Goal: Check status: Check status

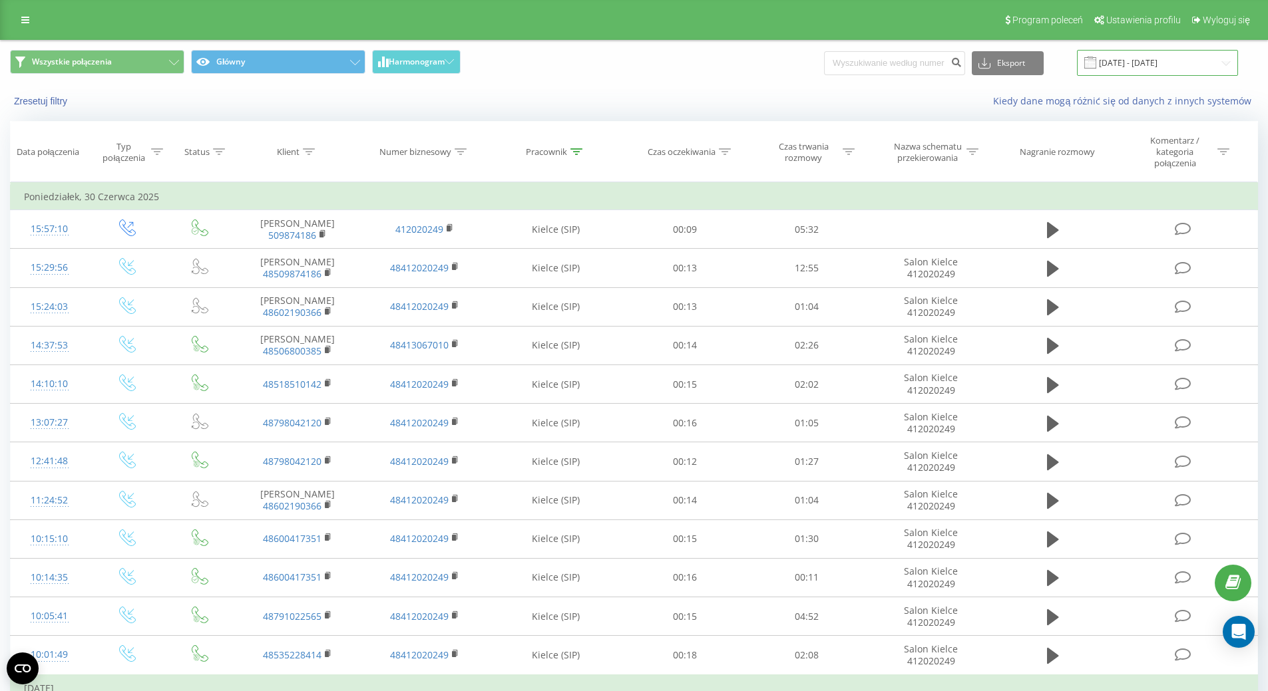
drag, startPoint x: 1129, startPoint y: 62, endPoint x: 1132, endPoint y: 75, distance: 12.9
click at [1131, 61] on input "[DATE] - [DATE]" at bounding box center [1157, 63] width 161 height 26
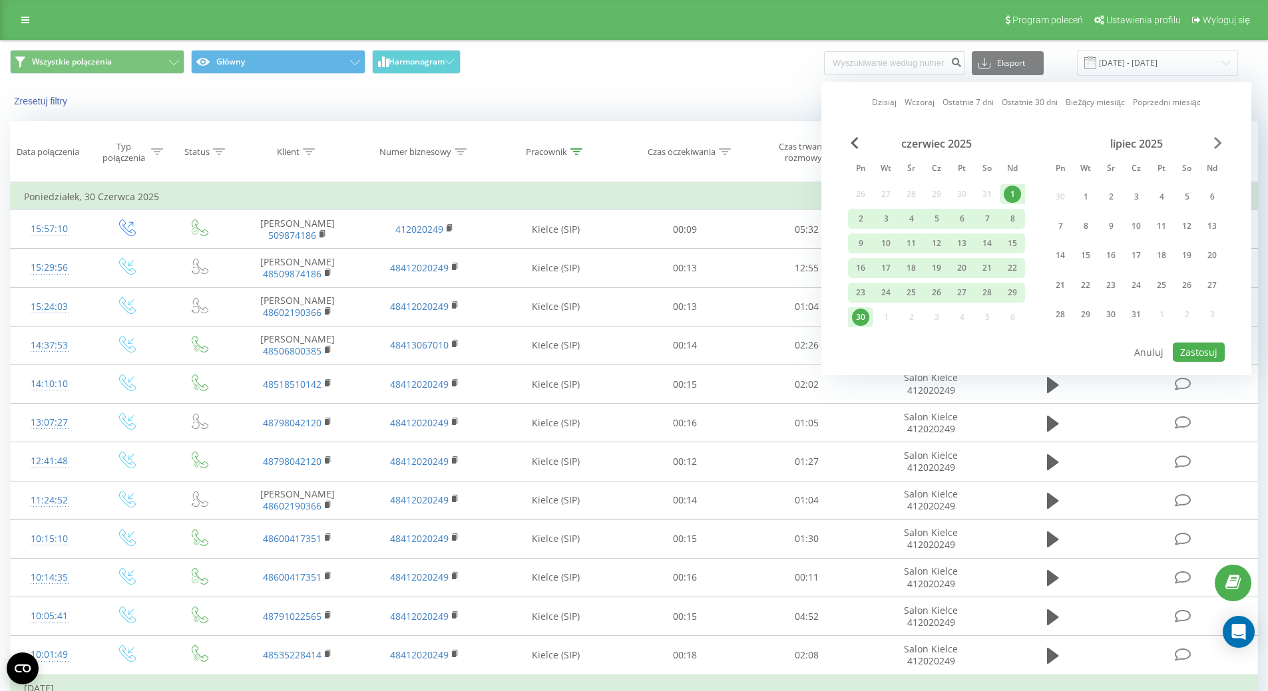
click at [1216, 142] on span "Next Month" at bounding box center [1218, 143] width 8 height 12
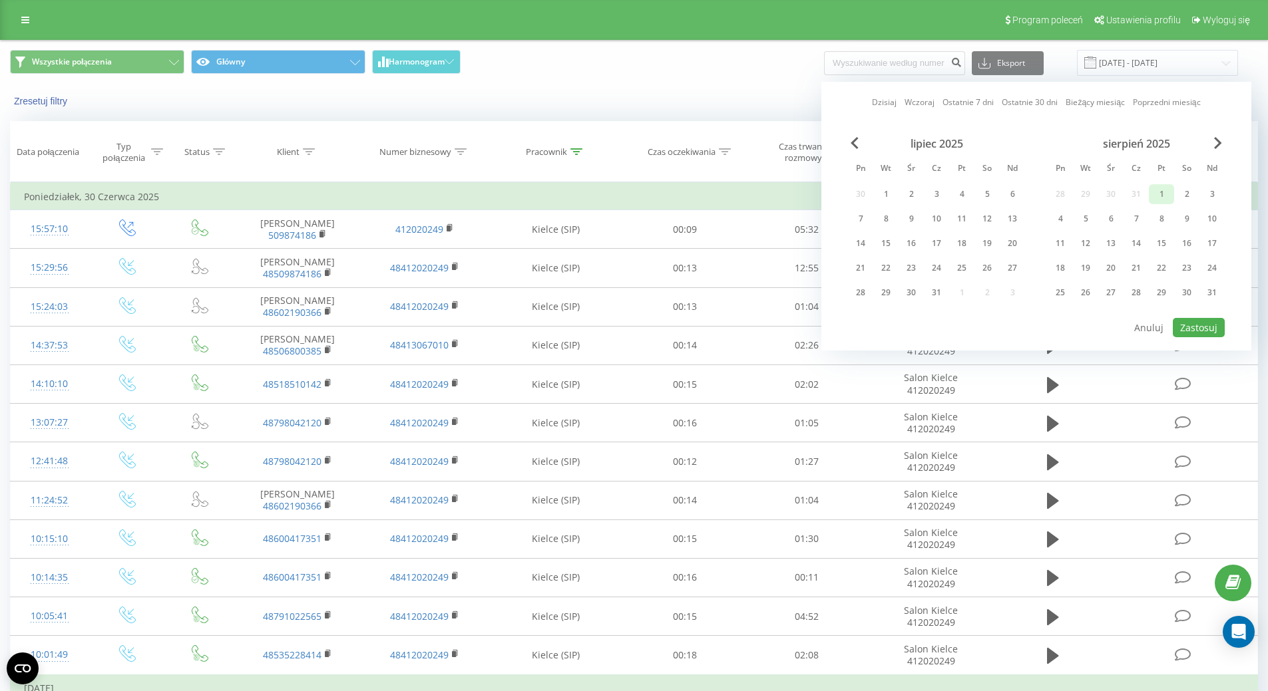
click at [1155, 196] on div "1" at bounding box center [1160, 194] width 17 height 17
click at [1211, 295] on div "31" at bounding box center [1211, 292] width 17 height 17
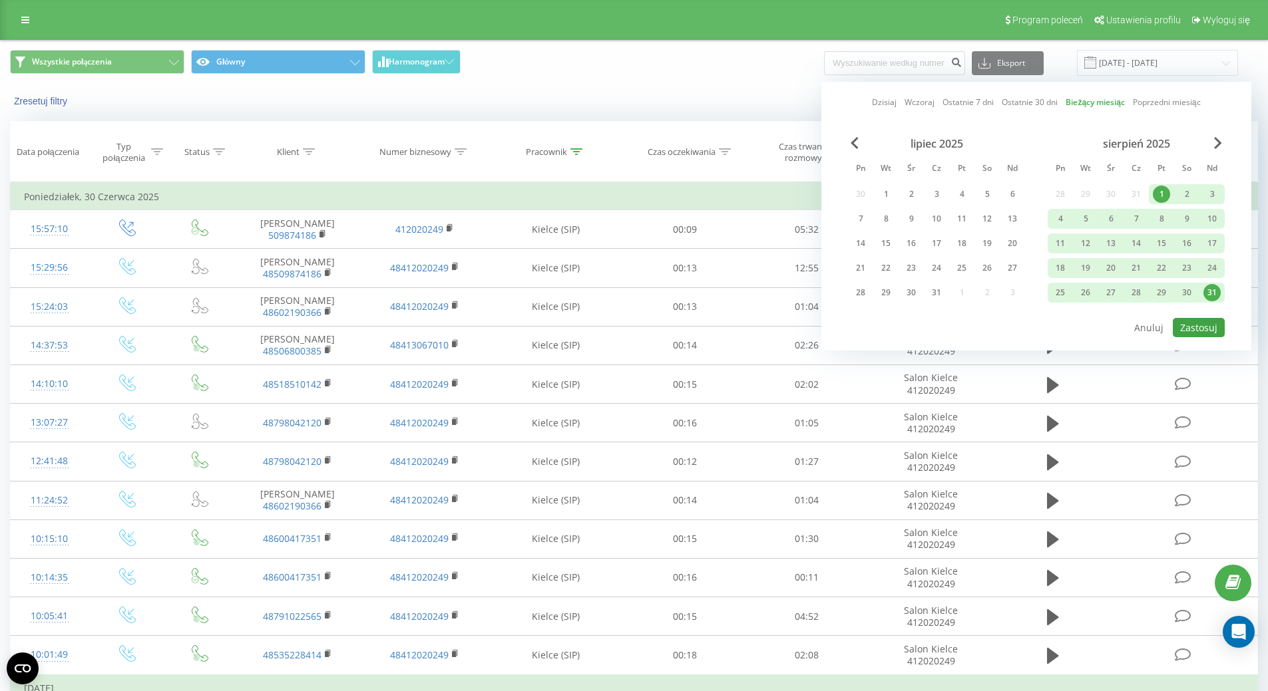
click at [1200, 339] on div "[DATE] [DATE] Ostatnie 7 dni Ostatnie 30 dni Bieżący miesiąc Poprzedni miesiąc …" at bounding box center [1036, 216] width 430 height 269
click at [1203, 329] on button "Zastosuj" at bounding box center [1198, 327] width 52 height 19
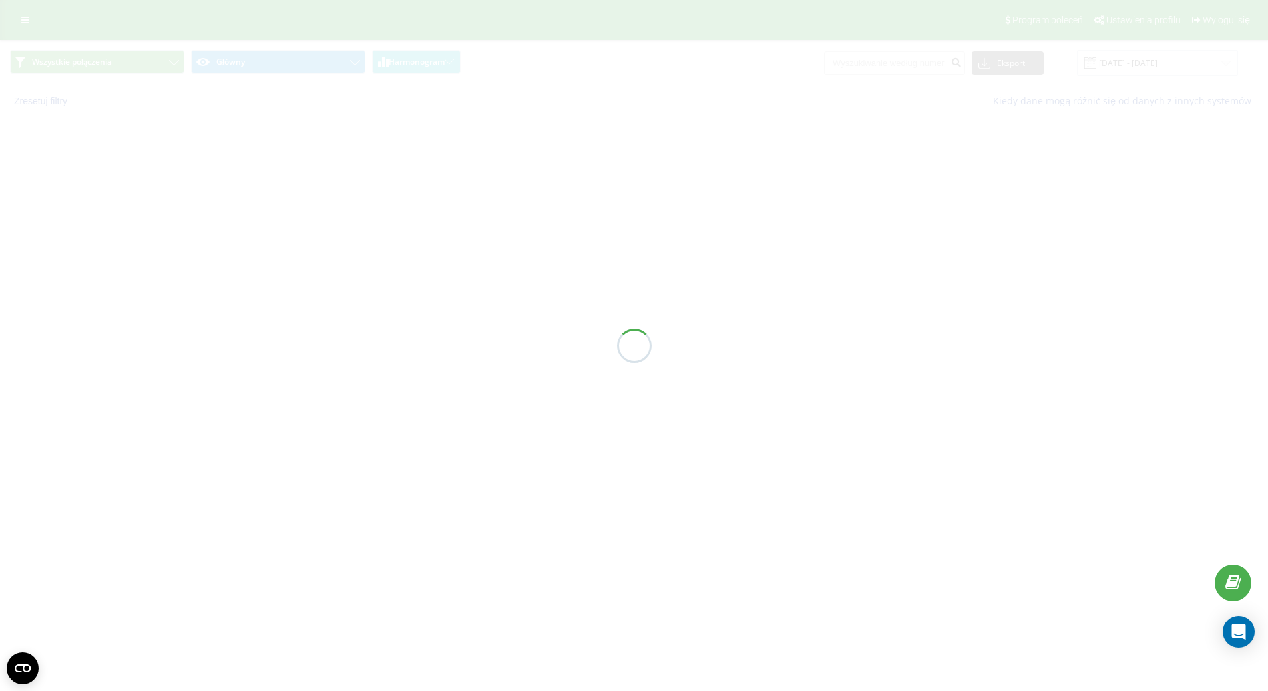
type input "[DATE] - [DATE]"
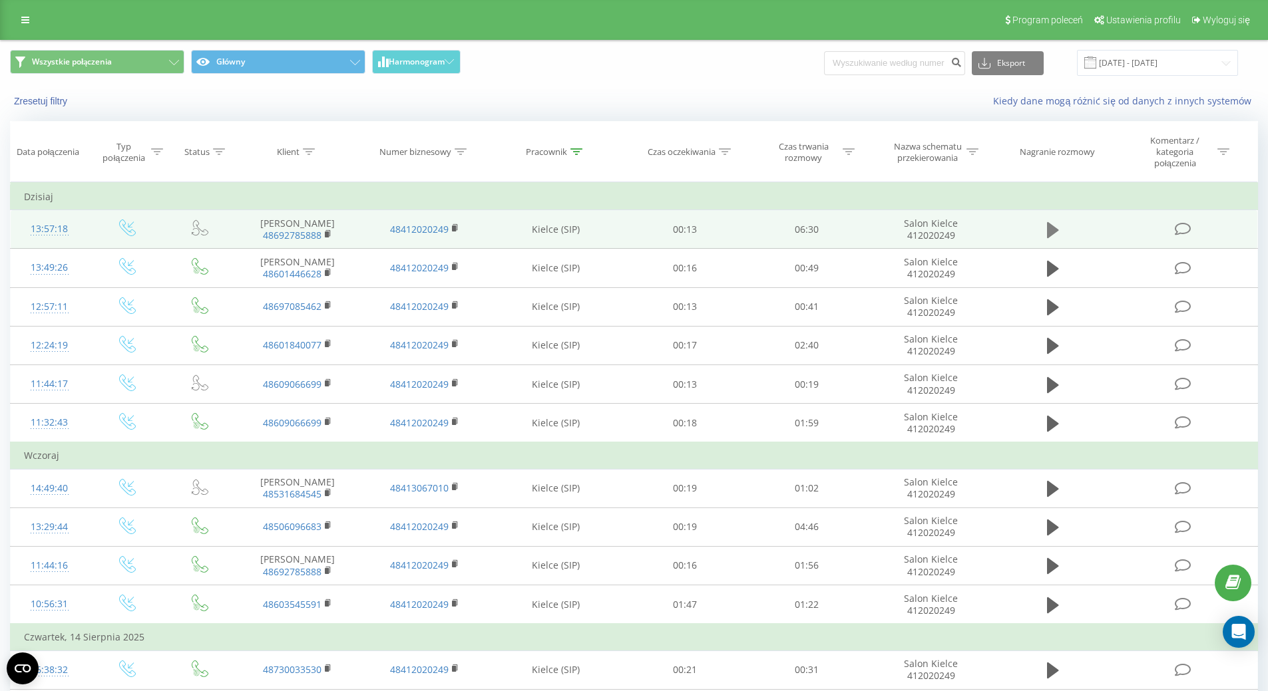
click at [1054, 230] on icon at bounding box center [1053, 230] width 12 height 16
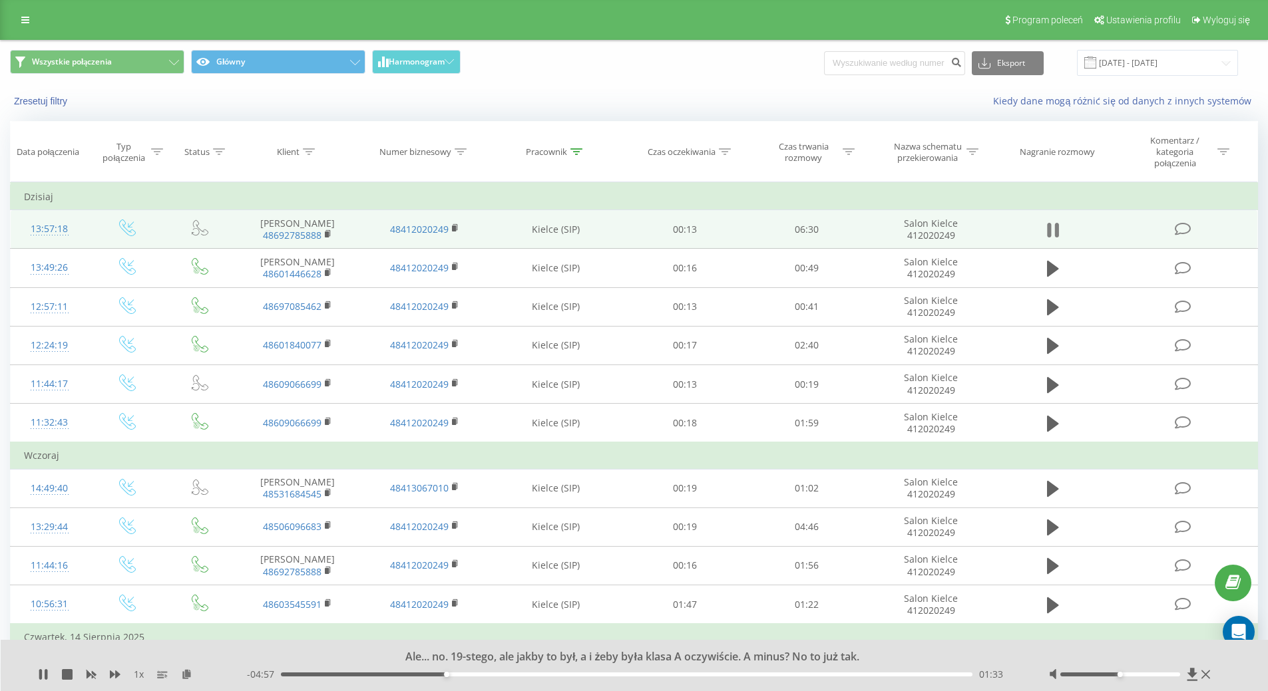
click at [1055, 235] on icon at bounding box center [1056, 230] width 4 height 15
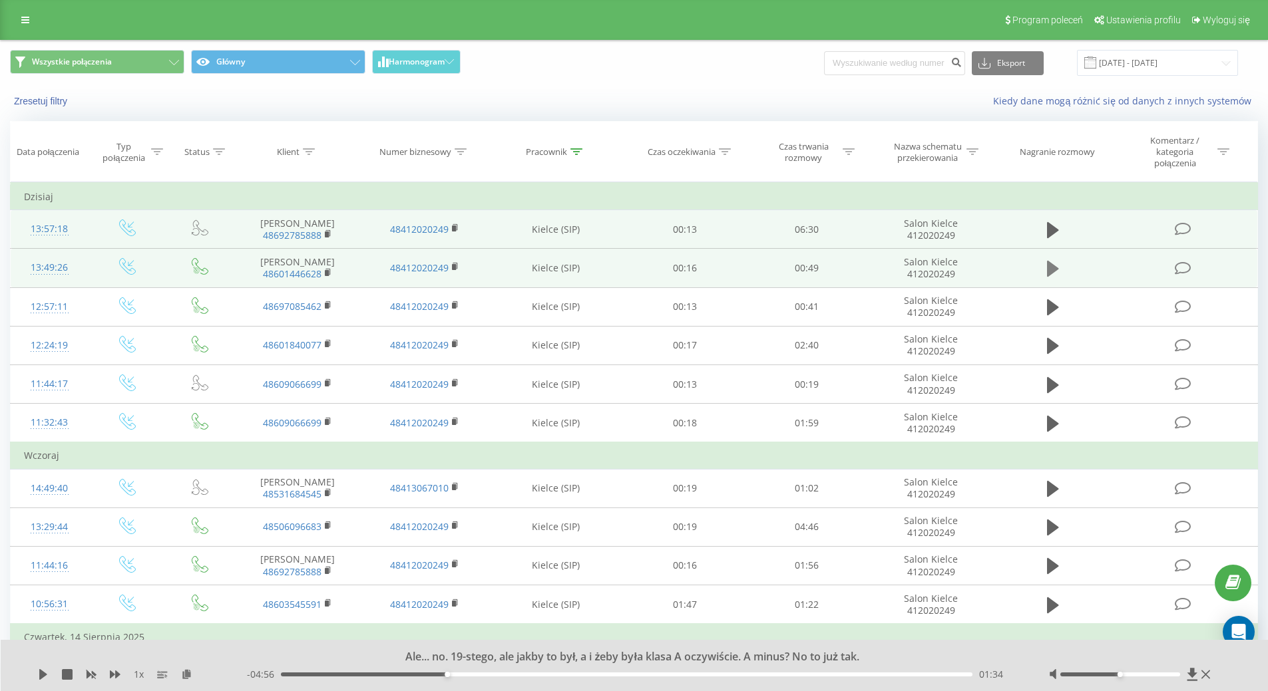
click at [1054, 272] on icon at bounding box center [1053, 269] width 12 height 16
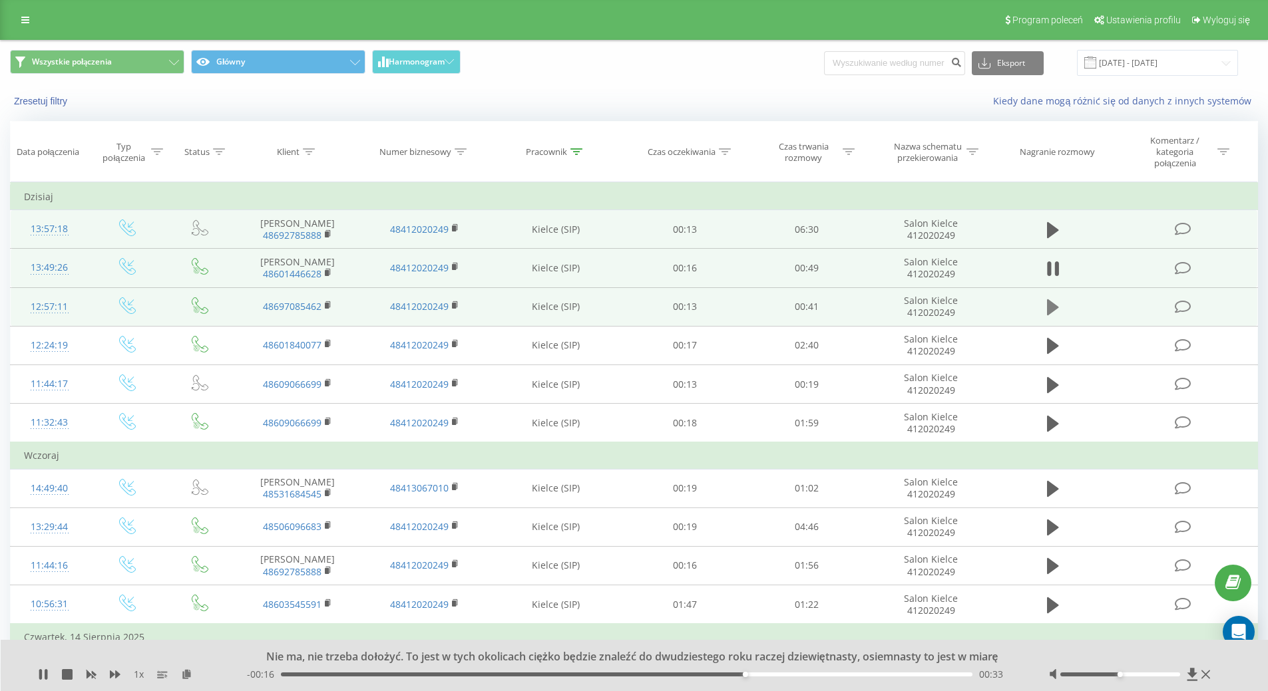
click at [1052, 307] on icon at bounding box center [1053, 307] width 12 height 16
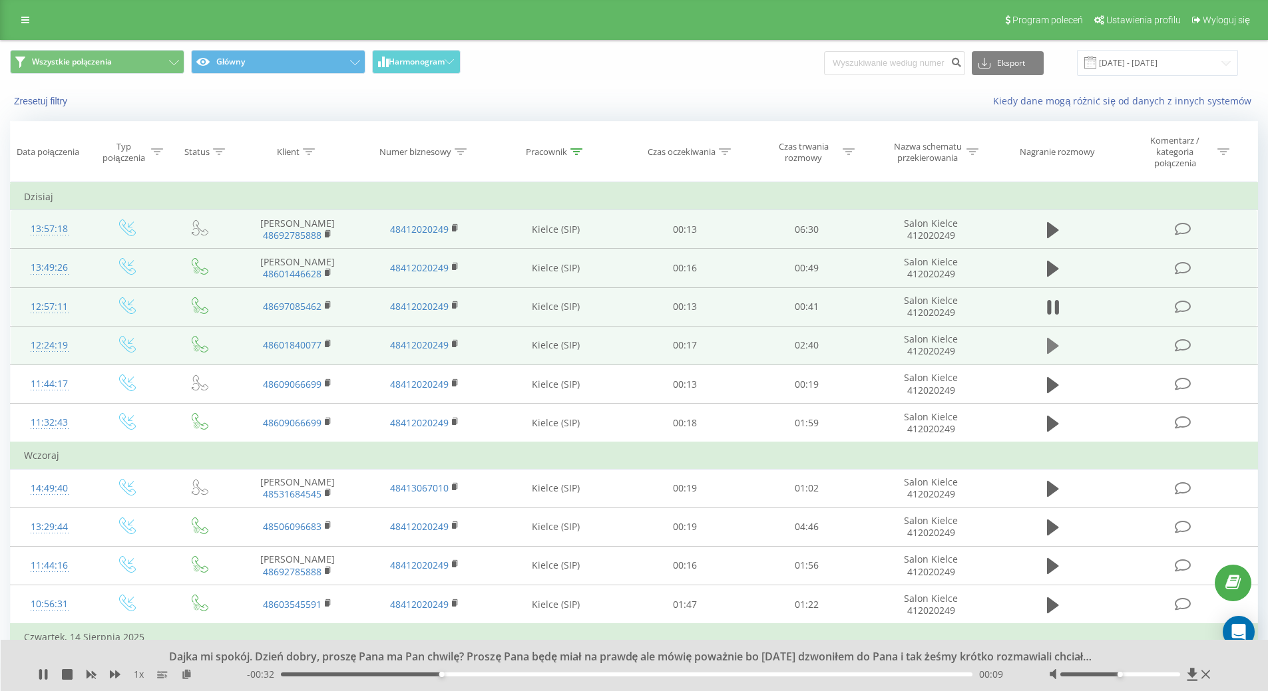
click at [1043, 351] on button at bounding box center [1053, 346] width 20 height 20
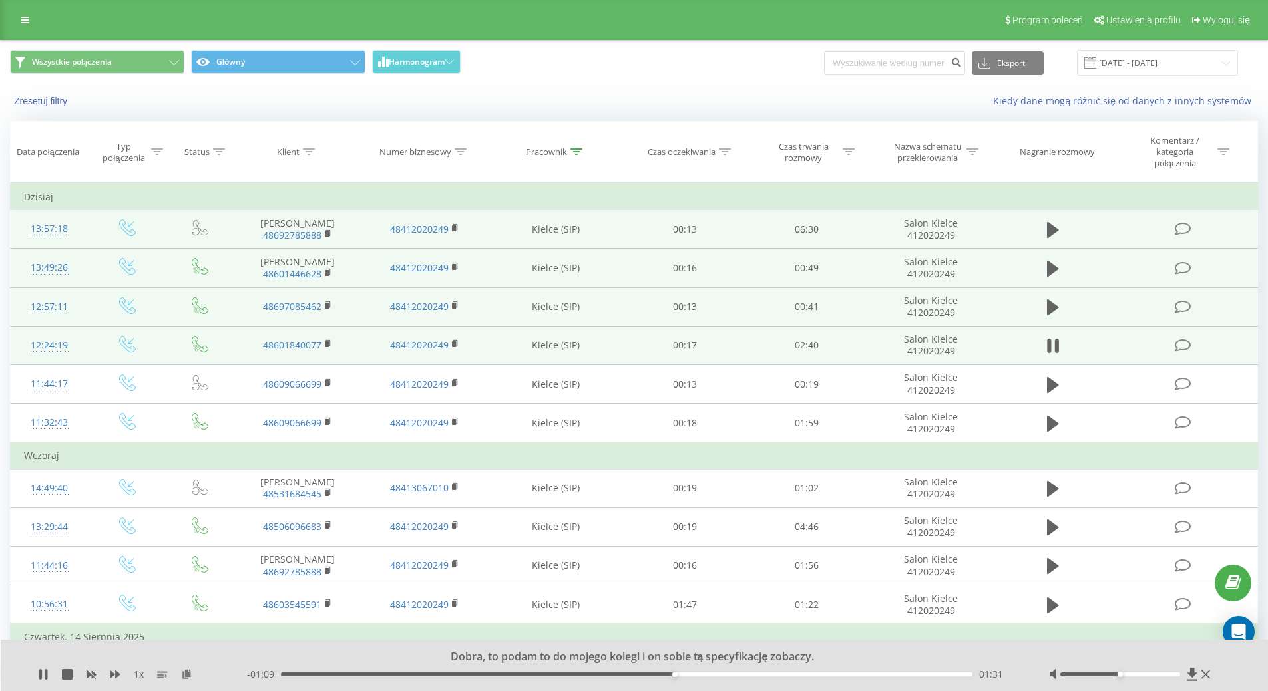
drag, startPoint x: 1047, startPoint y: 345, endPoint x: 1017, endPoint y: 355, distance: 32.2
click at [1047, 345] on icon at bounding box center [1049, 346] width 4 height 15
